Goal: Task Accomplishment & Management: Manage account settings

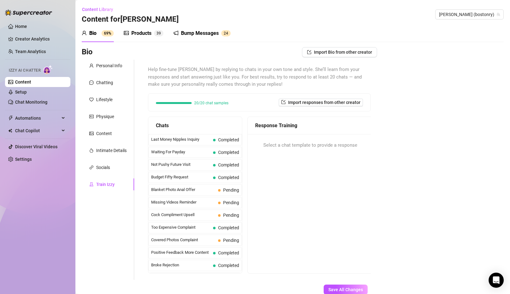
scroll to position [12, 0]
click at [27, 92] on link "Setup" at bounding box center [21, 92] width 12 height 5
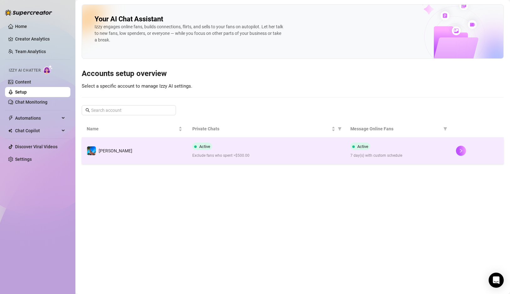
click at [268, 155] on span "Exclude fans who spent >$500.00" at bounding box center [266, 156] width 148 height 6
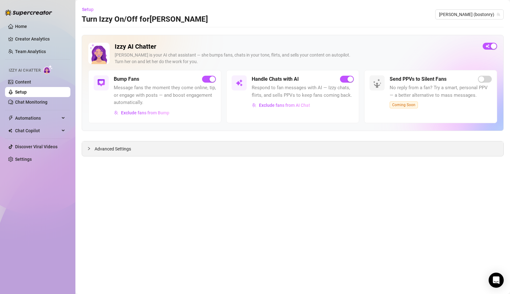
click at [105, 147] on span "Advanced Settings" at bounding box center [113, 149] width 36 height 7
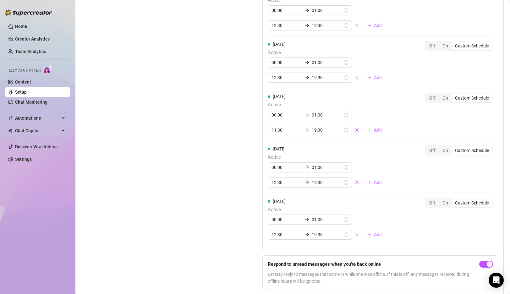
scroll to position [621, 0]
click at [275, 130] on input "11:30" at bounding box center [287, 129] width 31 height 7
click at [278, 156] on div "12" at bounding box center [276, 155] width 15 height 9
type input "12:30"
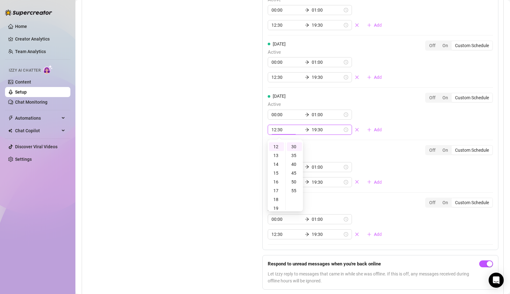
click at [236, 147] on div "Set Active Hours (Izzy Availability) Set specific hours when Izzy engaging with…" at bounding box center [293, 86] width 412 height 417
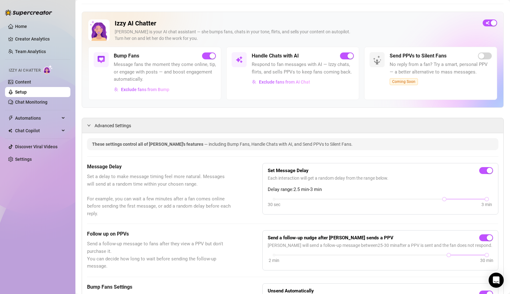
scroll to position [0, 0]
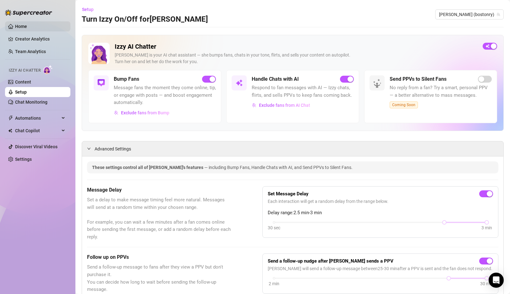
click at [27, 25] on link "Home" at bounding box center [21, 26] width 12 height 5
